Goal: Task Accomplishment & Management: Manage account settings

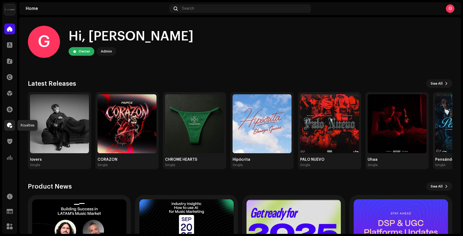
click at [10, 127] on span at bounding box center [9, 125] width 5 height 4
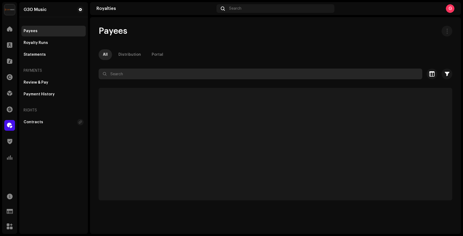
click at [180, 75] on input "text" at bounding box center [259, 74] width 323 height 11
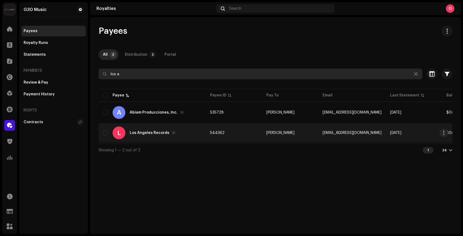
type input "los a"
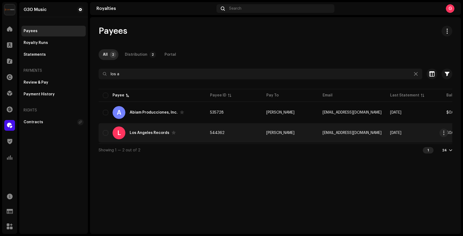
click at [143, 132] on div "Los Angeles Records" at bounding box center [150, 133] width 40 height 4
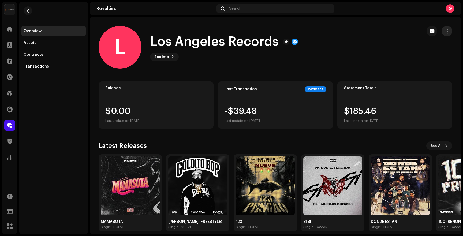
click at [444, 30] on span "button" at bounding box center [446, 31] width 5 height 4
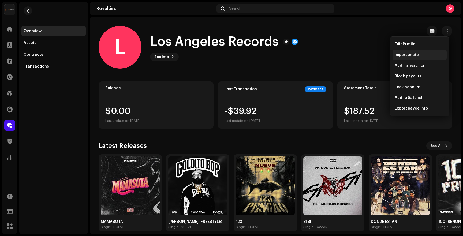
click at [400, 54] on span "Impersonate" at bounding box center [406, 55] width 24 height 4
